Goal: Transaction & Acquisition: Download file/media

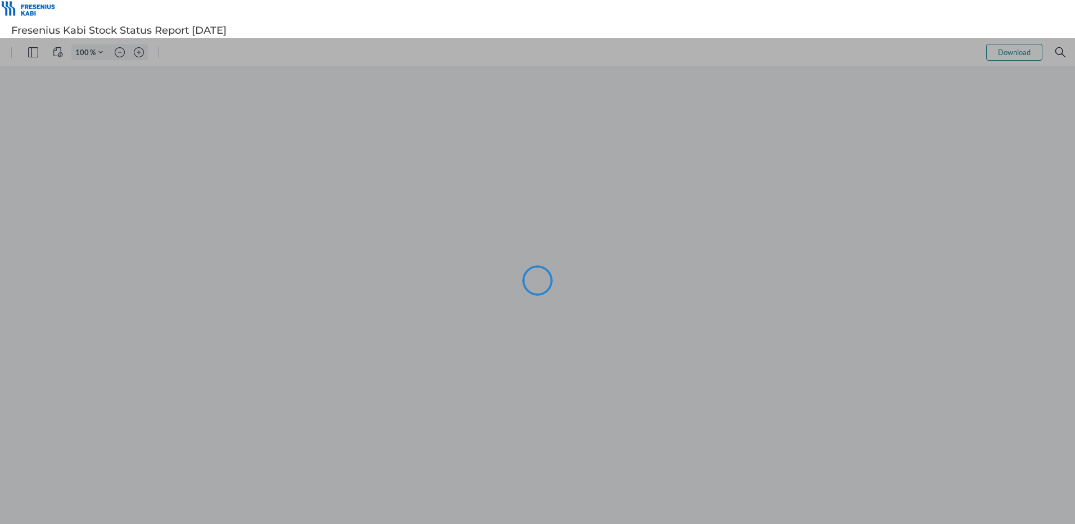
type input "92"
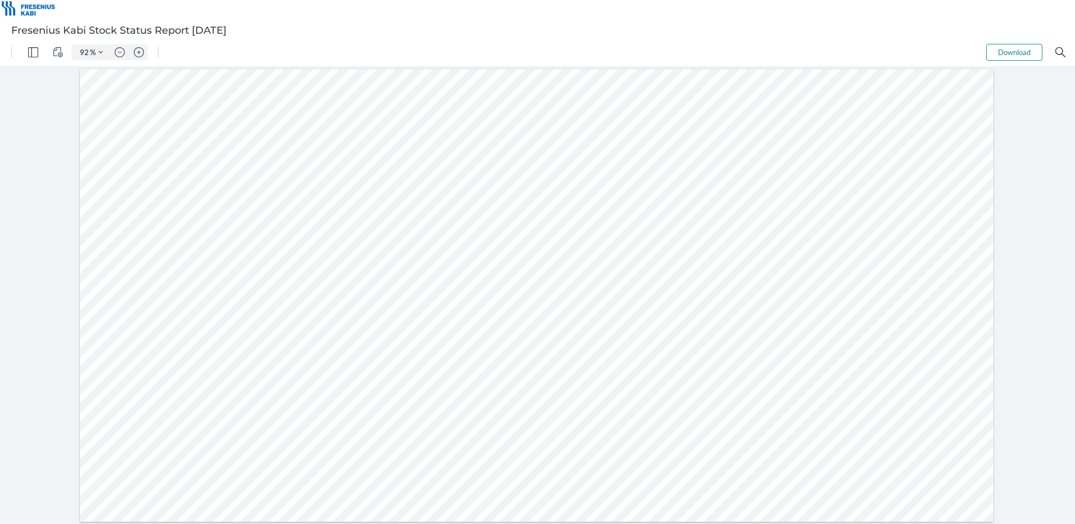
click at [306, 416] on div at bounding box center [537, 295] width 914 height 453
click at [889, 415] on div at bounding box center [537, 295] width 914 height 453
click at [906, 416] on div at bounding box center [537, 295] width 914 height 453
type input "1"
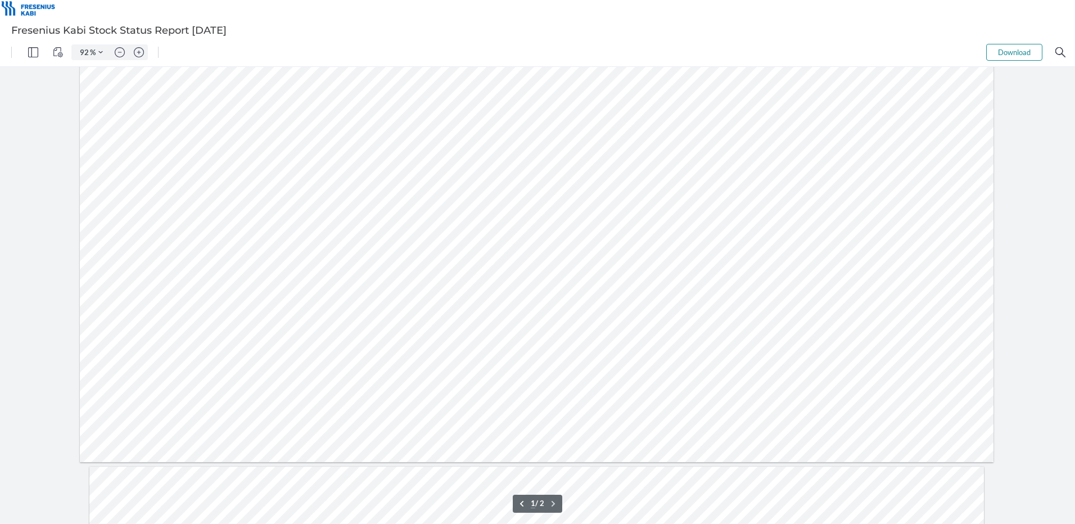
scroll to position [56, 0]
click at [895, 359] on div at bounding box center [537, 239] width 914 height 453
click at [261, 360] on div at bounding box center [537, 239] width 914 height 453
click at [1035, 53] on button "Download" at bounding box center [1015, 52] width 56 height 17
